Goal: Find specific page/section: Find specific page/section

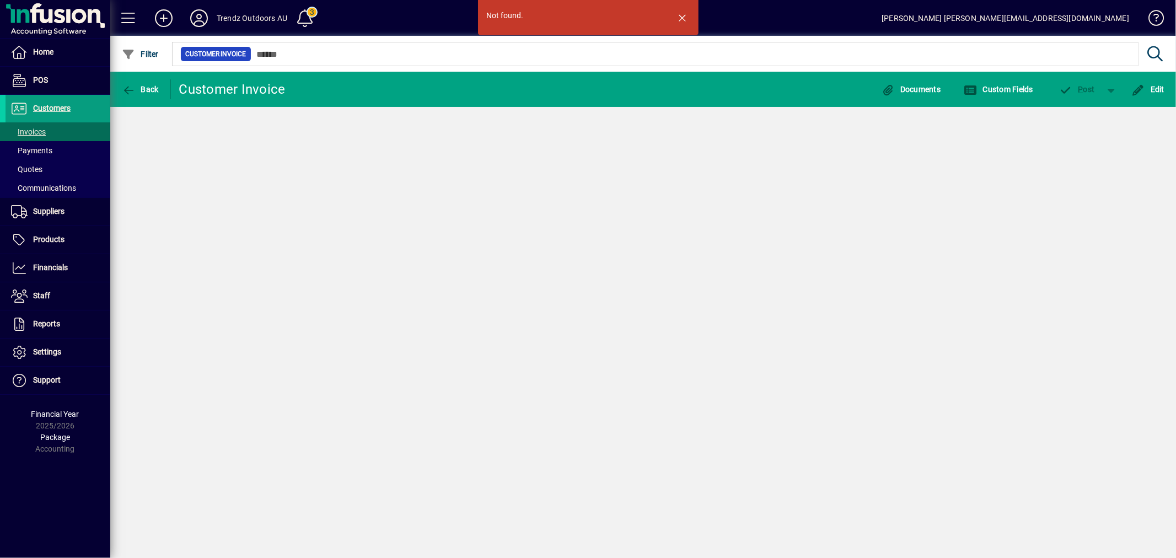
click at [679, 10] on span "button" at bounding box center [682, 17] width 26 height 26
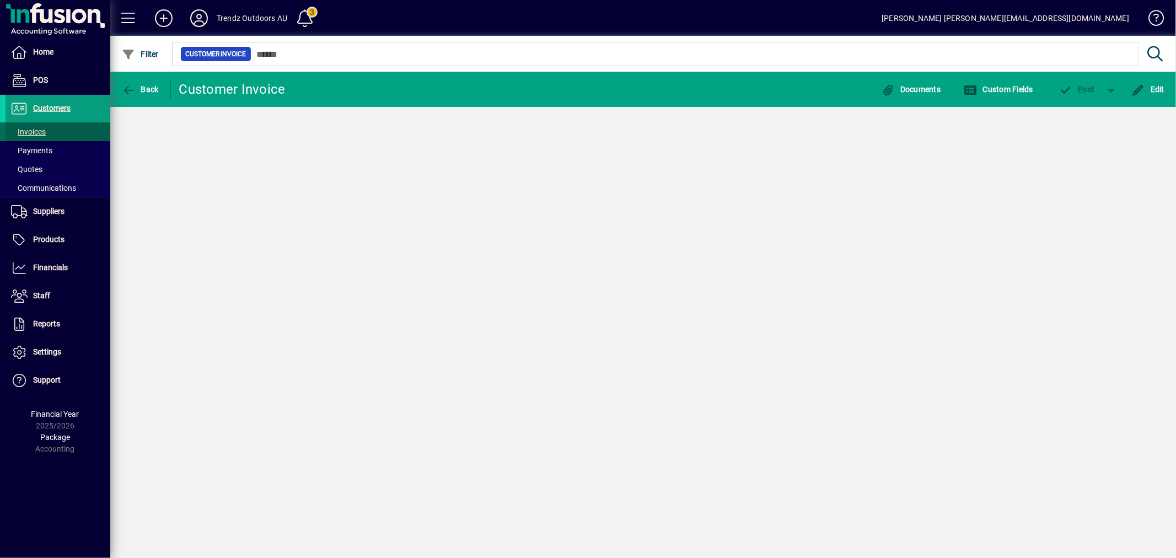
click at [61, 127] on span at bounding box center [58, 132] width 105 height 26
